Goal: Information Seeking & Learning: Find specific fact

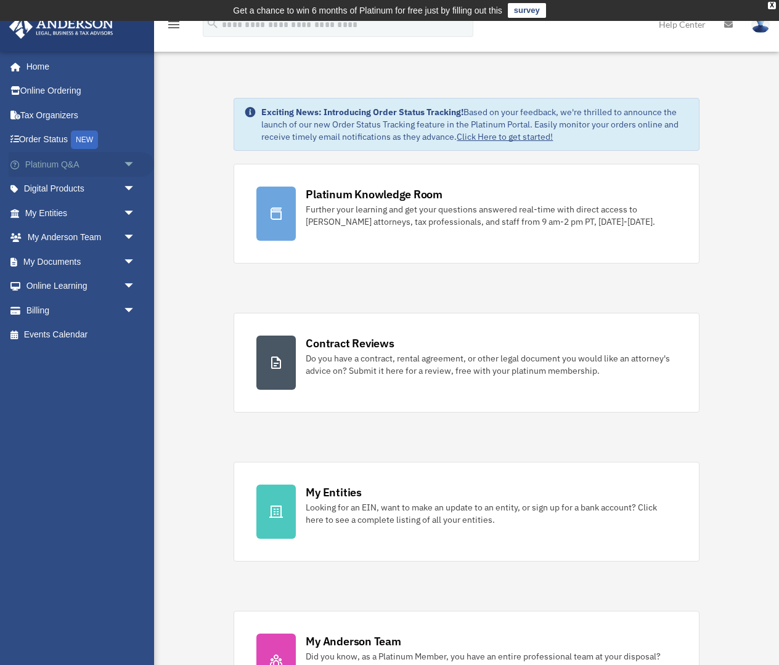
click at [68, 161] on link "Platinum Q&A arrow_drop_down" at bounding box center [81, 164] width 145 height 25
click at [127, 165] on span "arrow_drop_down" at bounding box center [135, 164] width 25 height 25
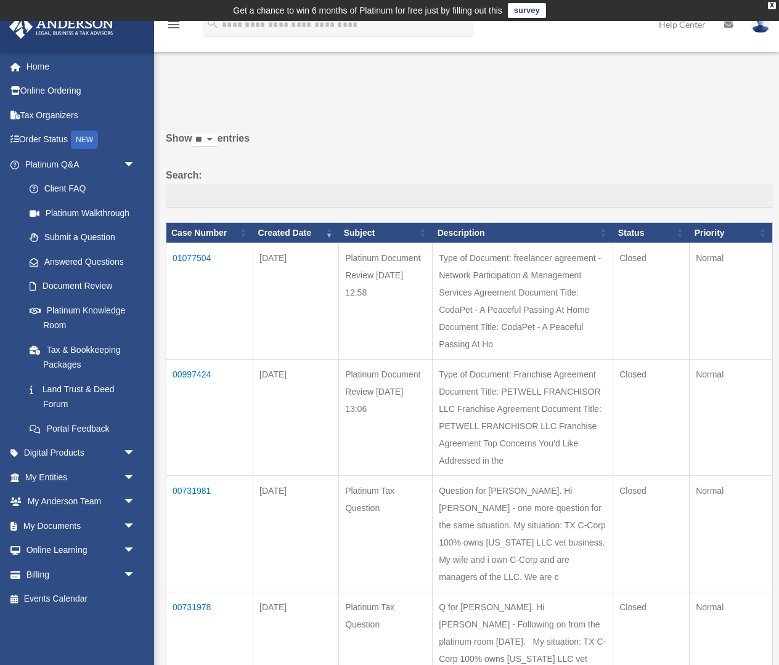
drag, startPoint x: 233, startPoint y: 261, endPoint x: 168, endPoint y: 256, distance: 65.5
click at [168, 256] on td "01077504" at bounding box center [209, 301] width 87 height 116
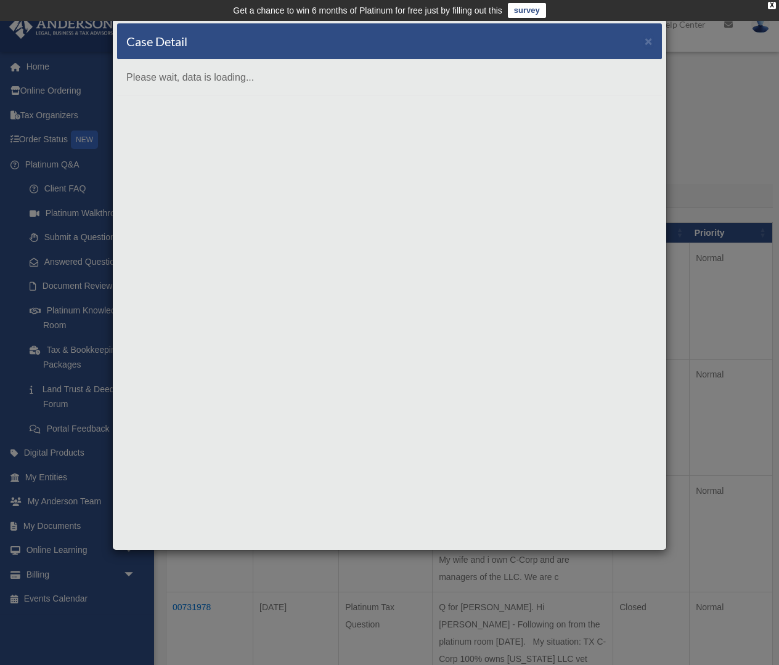
copy td "01077504"
